Goal: Task Accomplishment & Management: Manage account settings

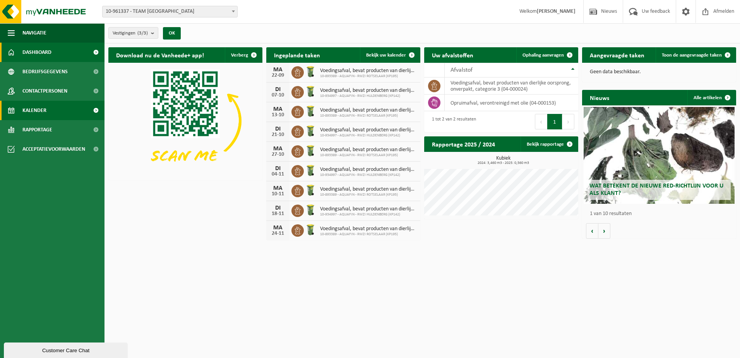
click at [62, 111] on link "Kalender" at bounding box center [52, 110] width 104 height 19
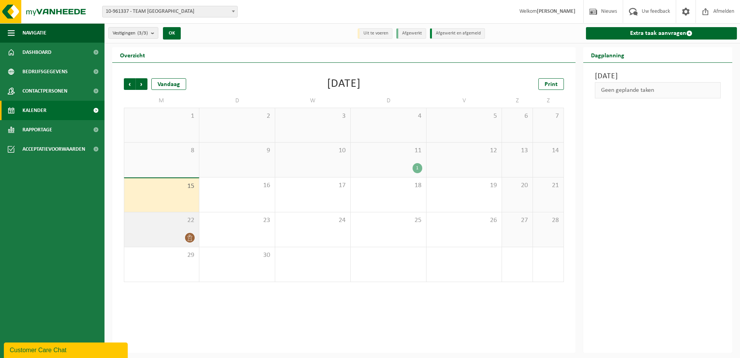
click at [167, 229] on div "22" at bounding box center [161, 229] width 75 height 34
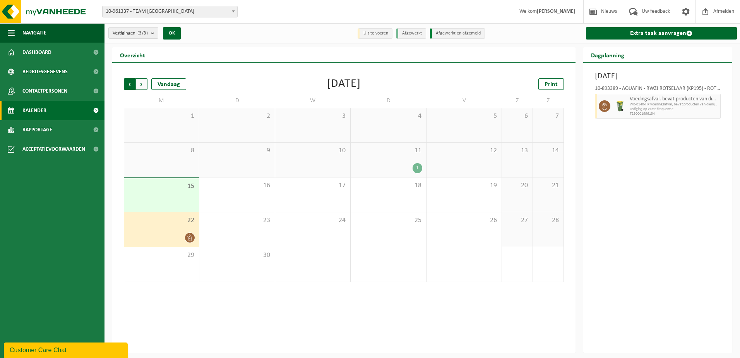
click at [139, 86] on span "Volgende" at bounding box center [142, 84] width 12 height 12
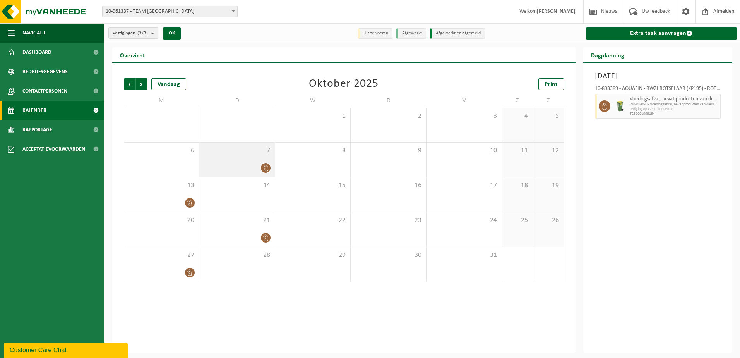
click at [251, 165] on div at bounding box center [236, 168] width 67 height 10
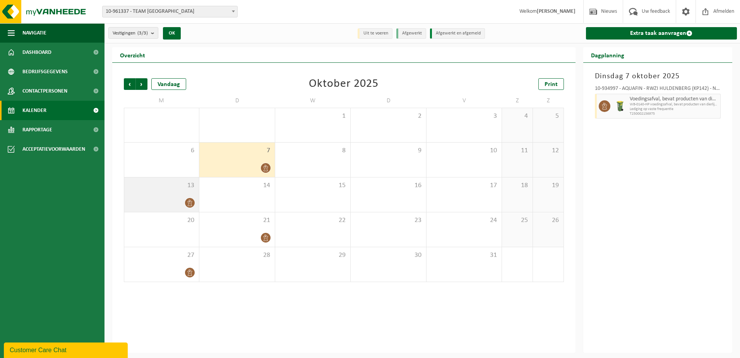
click at [179, 195] on div "13" at bounding box center [161, 194] width 75 height 34
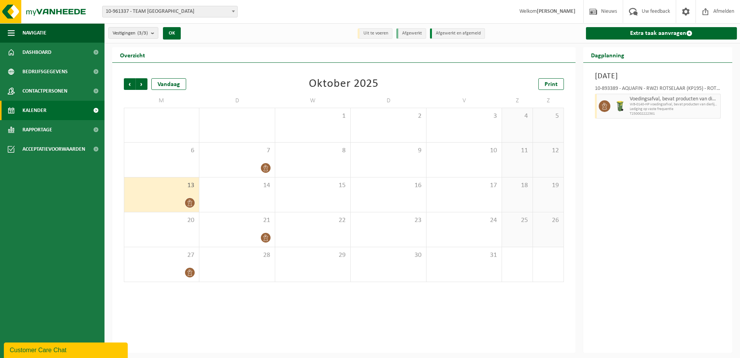
click at [175, 193] on div "13" at bounding box center [161, 194] width 75 height 34
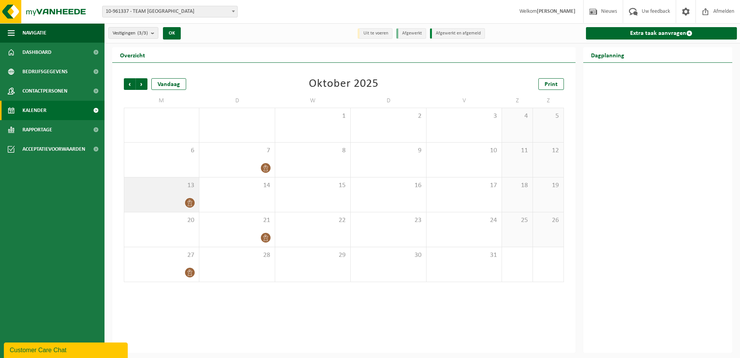
click at [176, 191] on div "13" at bounding box center [161, 194] width 75 height 34
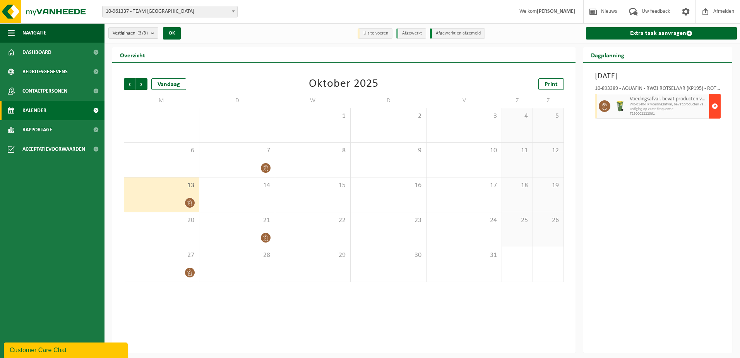
click at [714, 110] on span "button" at bounding box center [715, 105] width 6 height 15
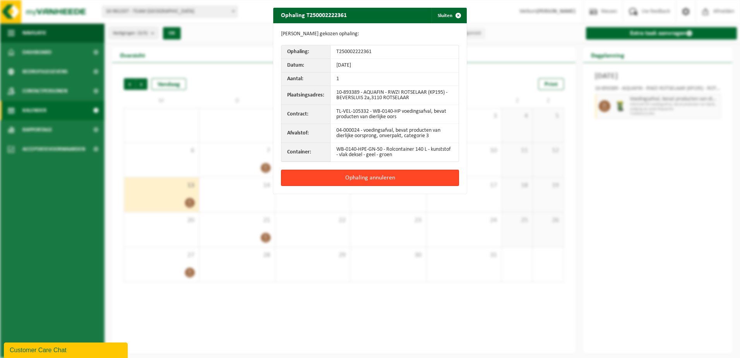
click at [401, 180] on button "Ophaling annuleren" at bounding box center [370, 177] width 178 height 16
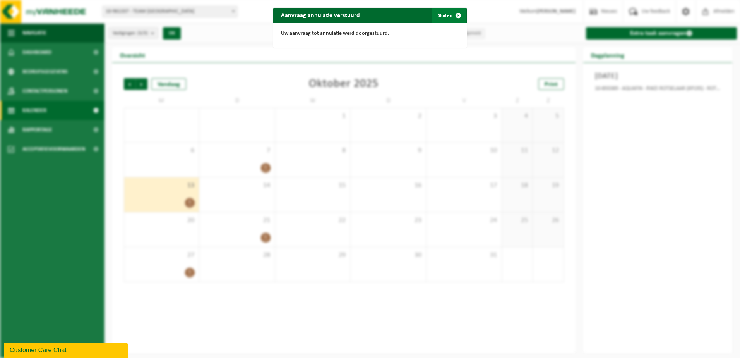
click at [434, 14] on button "Sluiten" at bounding box center [448, 15] width 34 height 15
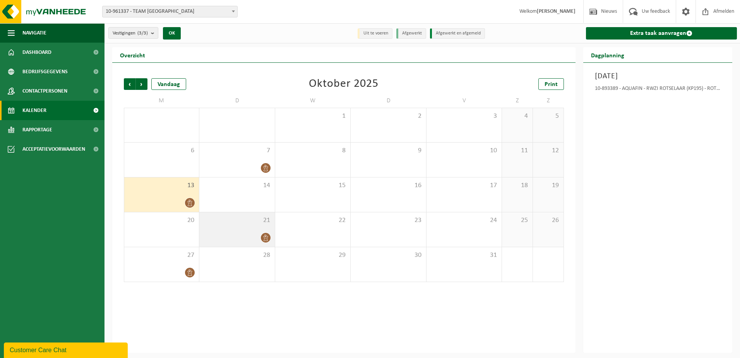
click at [239, 223] on span "21" at bounding box center [236, 220] width 67 height 9
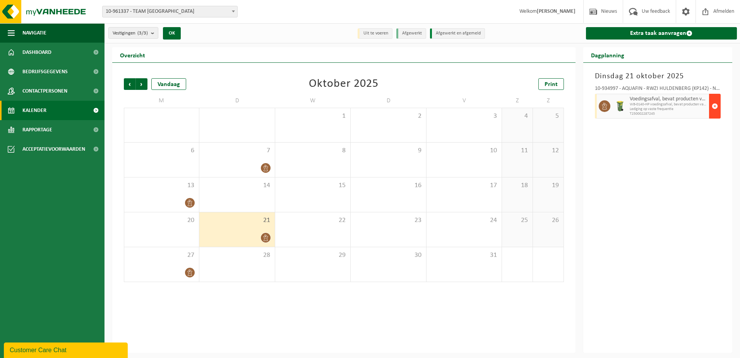
click at [717, 106] on span "button" at bounding box center [715, 105] width 6 height 15
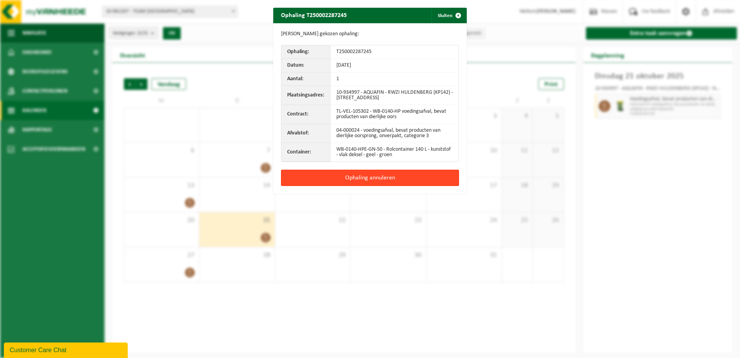
click at [378, 180] on button "Ophaling annuleren" at bounding box center [370, 177] width 178 height 16
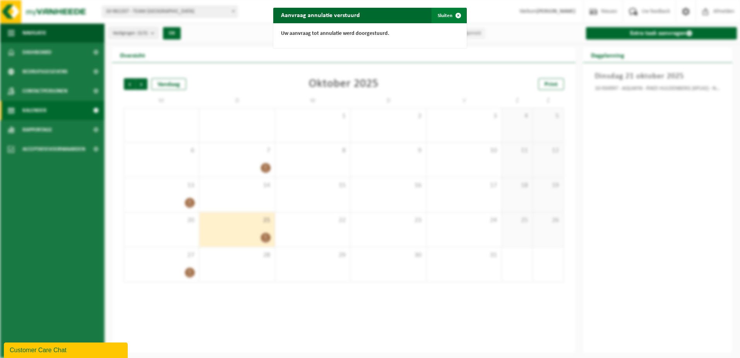
click at [450, 18] on span "button" at bounding box center [457, 15] width 15 height 15
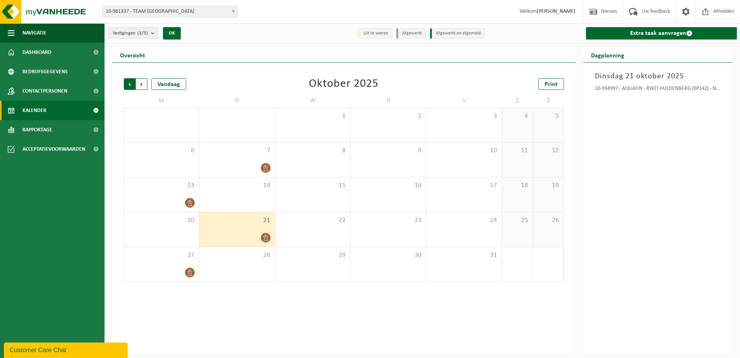
click at [140, 86] on span "Volgende" at bounding box center [142, 84] width 12 height 12
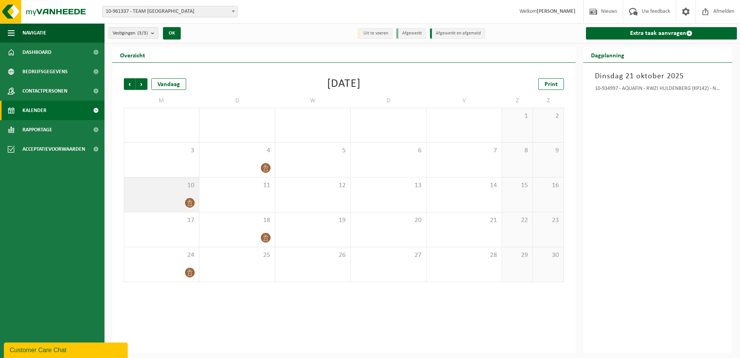
click at [190, 191] on div "10" at bounding box center [161, 194] width 75 height 34
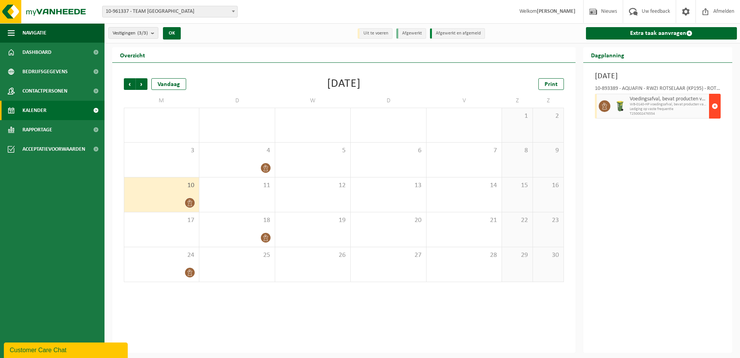
click at [713, 112] on span "button" at bounding box center [715, 105] width 6 height 15
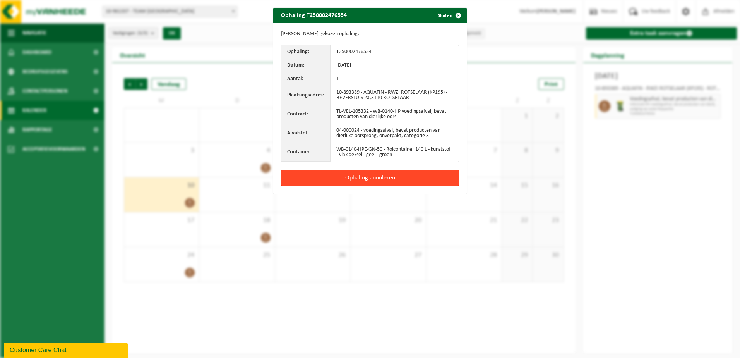
click at [393, 186] on button "Ophaling annuleren" at bounding box center [370, 177] width 178 height 16
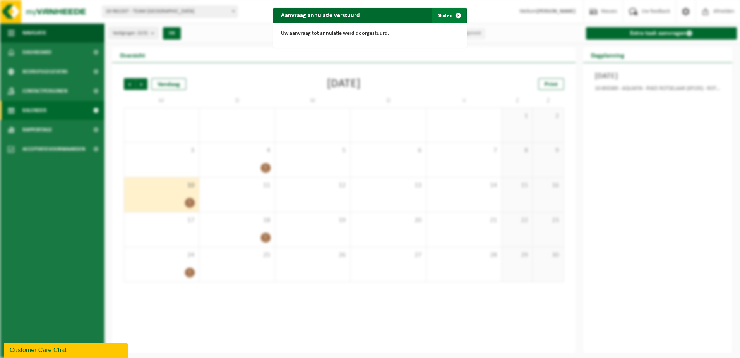
click at [450, 18] on span "button" at bounding box center [457, 15] width 15 height 15
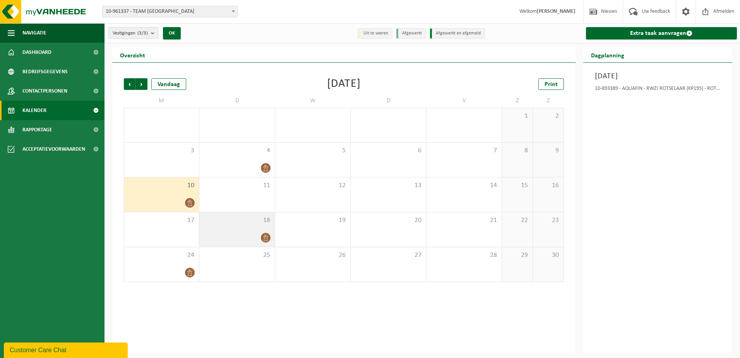
click at [239, 241] on div at bounding box center [236, 237] width 67 height 10
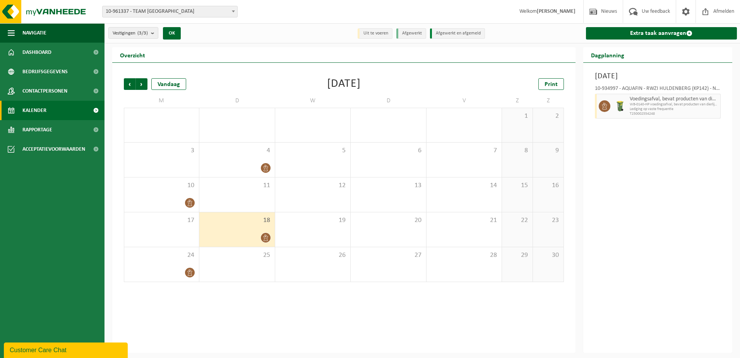
click at [0, 0] on button "button" at bounding box center [0, 0] width 0 height 0
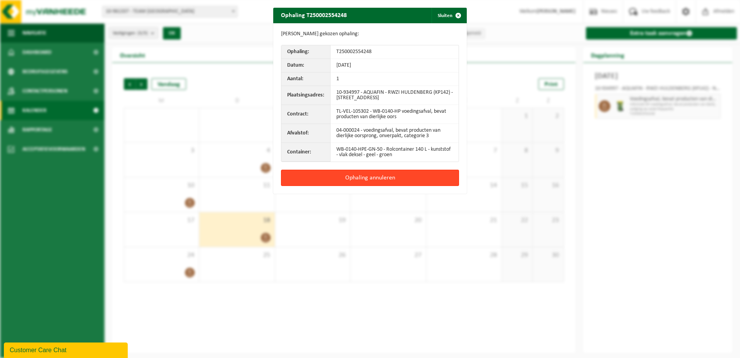
click at [390, 179] on button "Ophaling annuleren" at bounding box center [370, 177] width 178 height 16
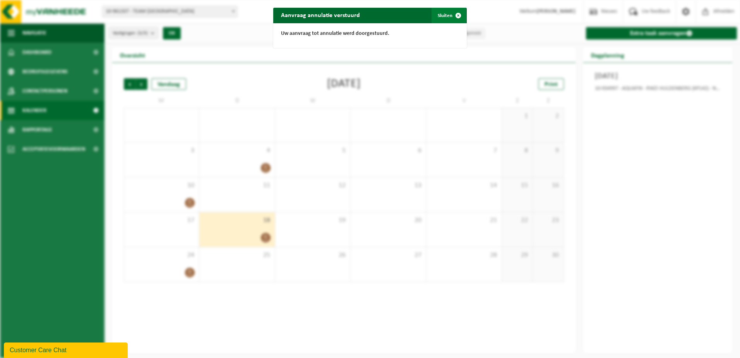
click at [446, 17] on button "Sluiten" at bounding box center [448, 15] width 34 height 15
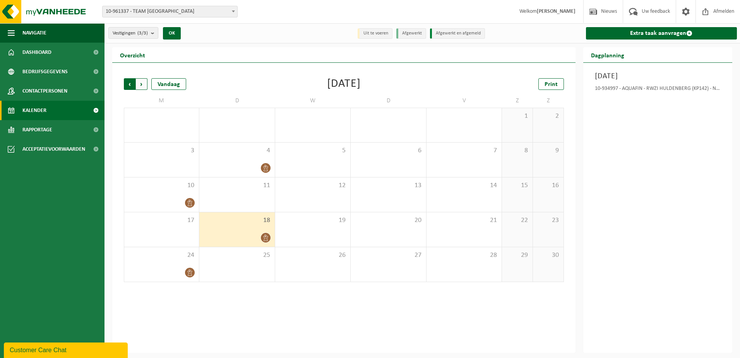
click at [145, 82] on span "Volgende" at bounding box center [142, 84] width 12 height 12
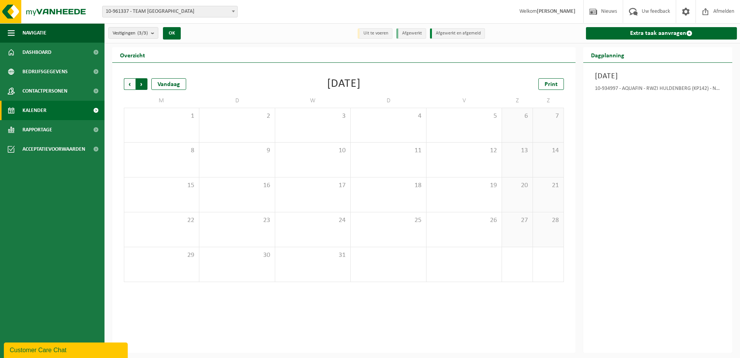
click at [130, 89] on span "Vorige" at bounding box center [130, 84] width 12 height 12
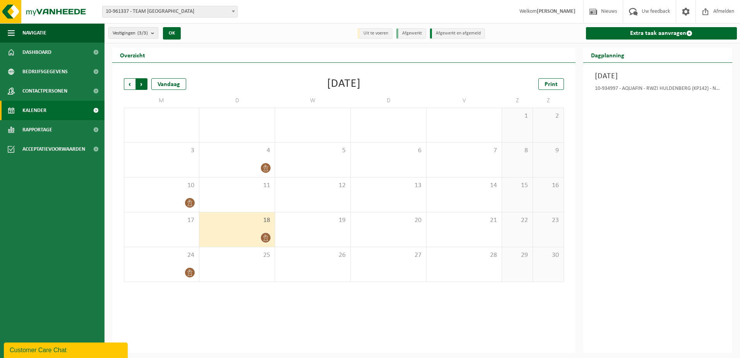
click at [130, 88] on span "Vorige" at bounding box center [130, 84] width 12 height 12
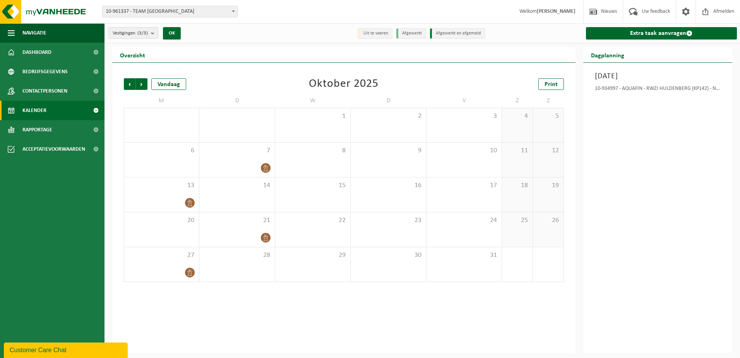
click at [130, 88] on span "Vorige" at bounding box center [130, 84] width 12 height 12
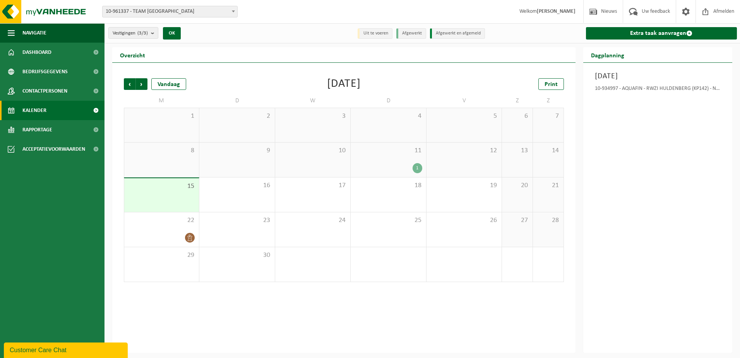
click at [130, 88] on span "Vorige" at bounding box center [130, 84] width 12 height 12
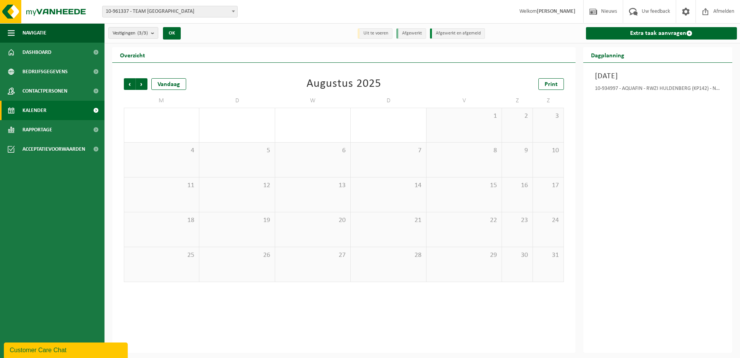
click at [130, 88] on span "Vorige" at bounding box center [130, 84] width 12 height 12
click at [128, 85] on span "Vorige" at bounding box center [130, 84] width 12 height 12
click at [230, 13] on span at bounding box center [233, 11] width 8 height 10
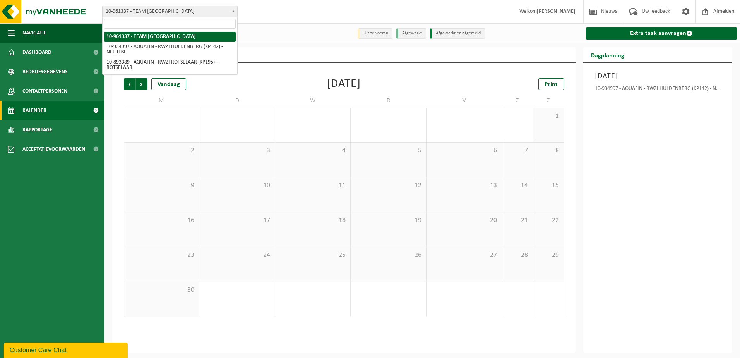
click at [173, 14] on span "10-961337 - TEAM [GEOGRAPHIC_DATA]" at bounding box center [170, 11] width 135 height 11
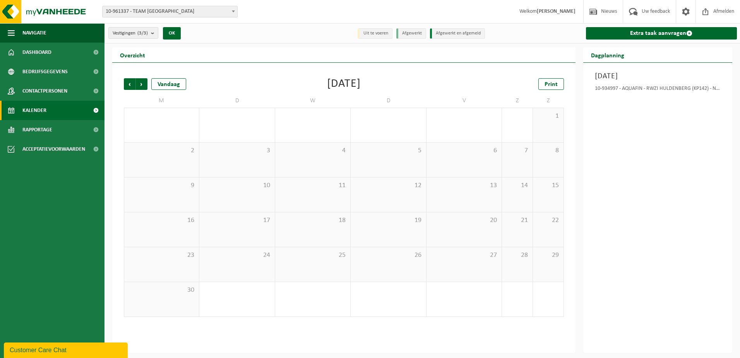
click at [175, 5] on div "Vestiging: 10-961337 - TEAM LEUVEN 10-934997 - AQUAFIN - RWZI HULDENBERG (KP142…" at bounding box center [370, 12] width 740 height 24
click at [170, 11] on span "10-961337 - TEAM [GEOGRAPHIC_DATA]" at bounding box center [170, 11] width 135 height 11
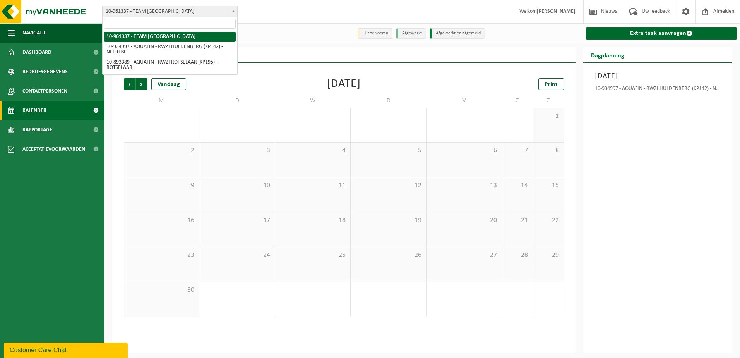
click at [170, 11] on span "10-961337 - TEAM [GEOGRAPHIC_DATA]" at bounding box center [170, 11] width 135 height 11
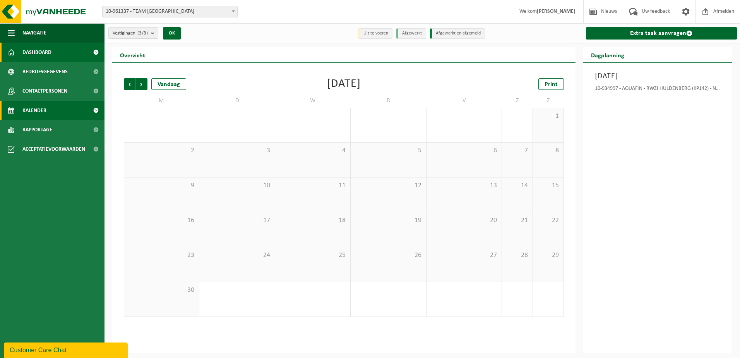
click at [60, 53] on link "Dashboard" at bounding box center [52, 52] width 104 height 19
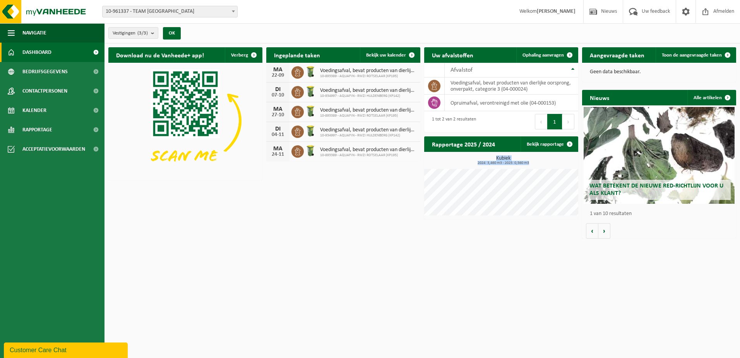
drag, startPoint x: 489, startPoint y: 157, endPoint x: 557, endPoint y: 165, distance: 68.2
click at [557, 165] on h3 "Kubiek 2024: 3,460 m3 - 2025: 0,560 m3" at bounding box center [503, 160] width 150 height 9
click at [557, 165] on span "2024: 3,460 m3 - 2025: 0,560 m3" at bounding box center [503, 163] width 150 height 4
click at [606, 229] on button "Volgende" at bounding box center [604, 230] width 12 height 15
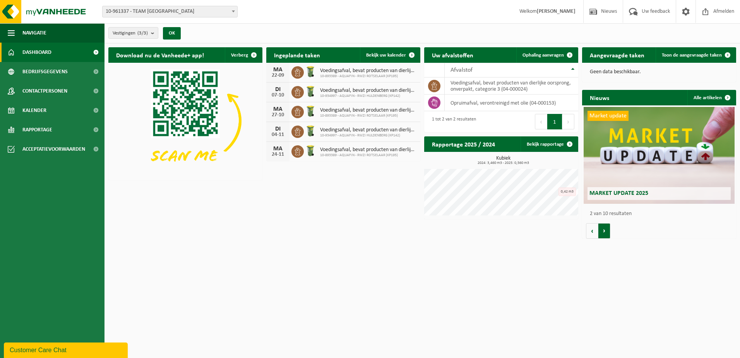
click at [606, 229] on button "Volgende" at bounding box center [604, 230] width 12 height 15
